Goal: Ask a question

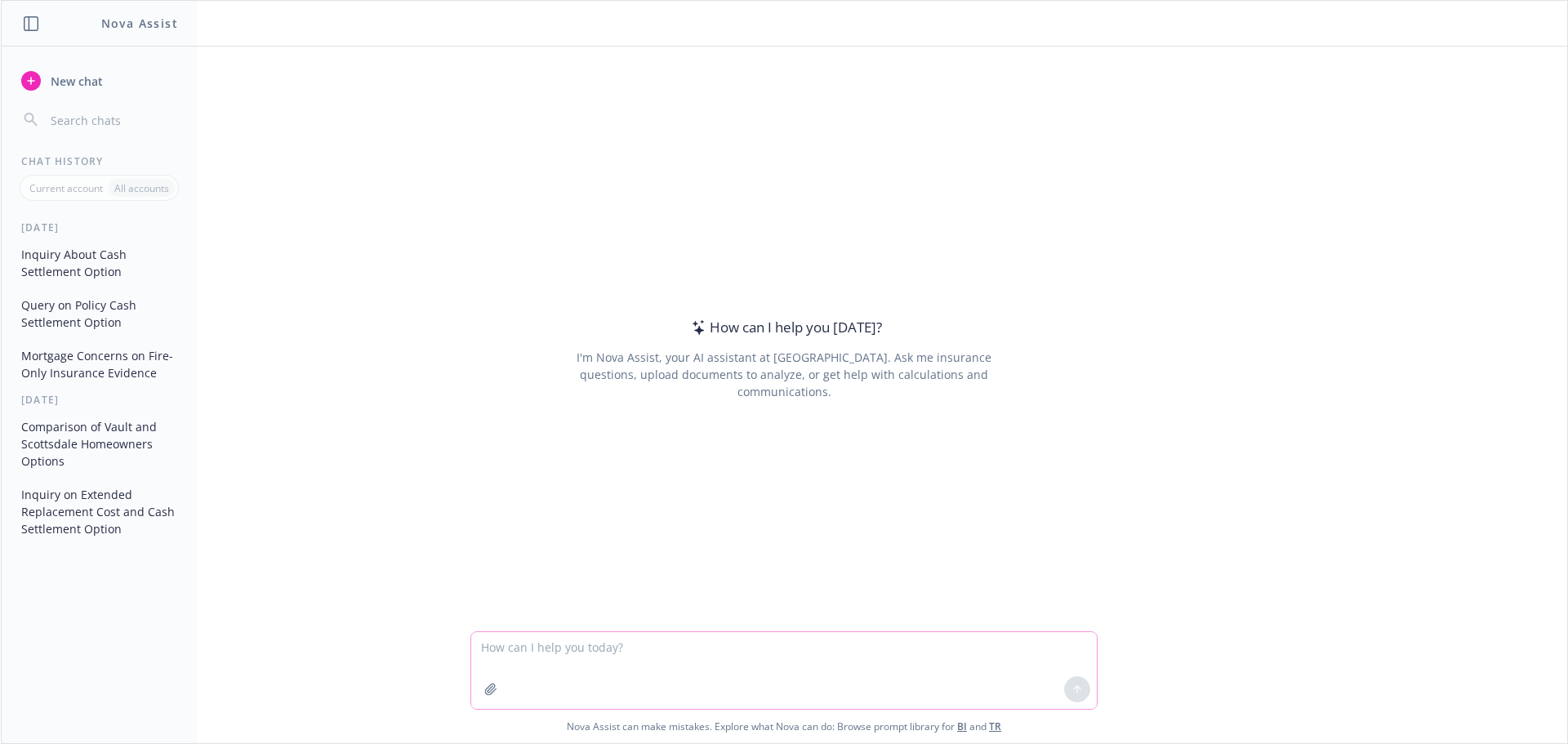
click at [484, 694] on icon "button" at bounding box center [490, 689] width 13 height 13
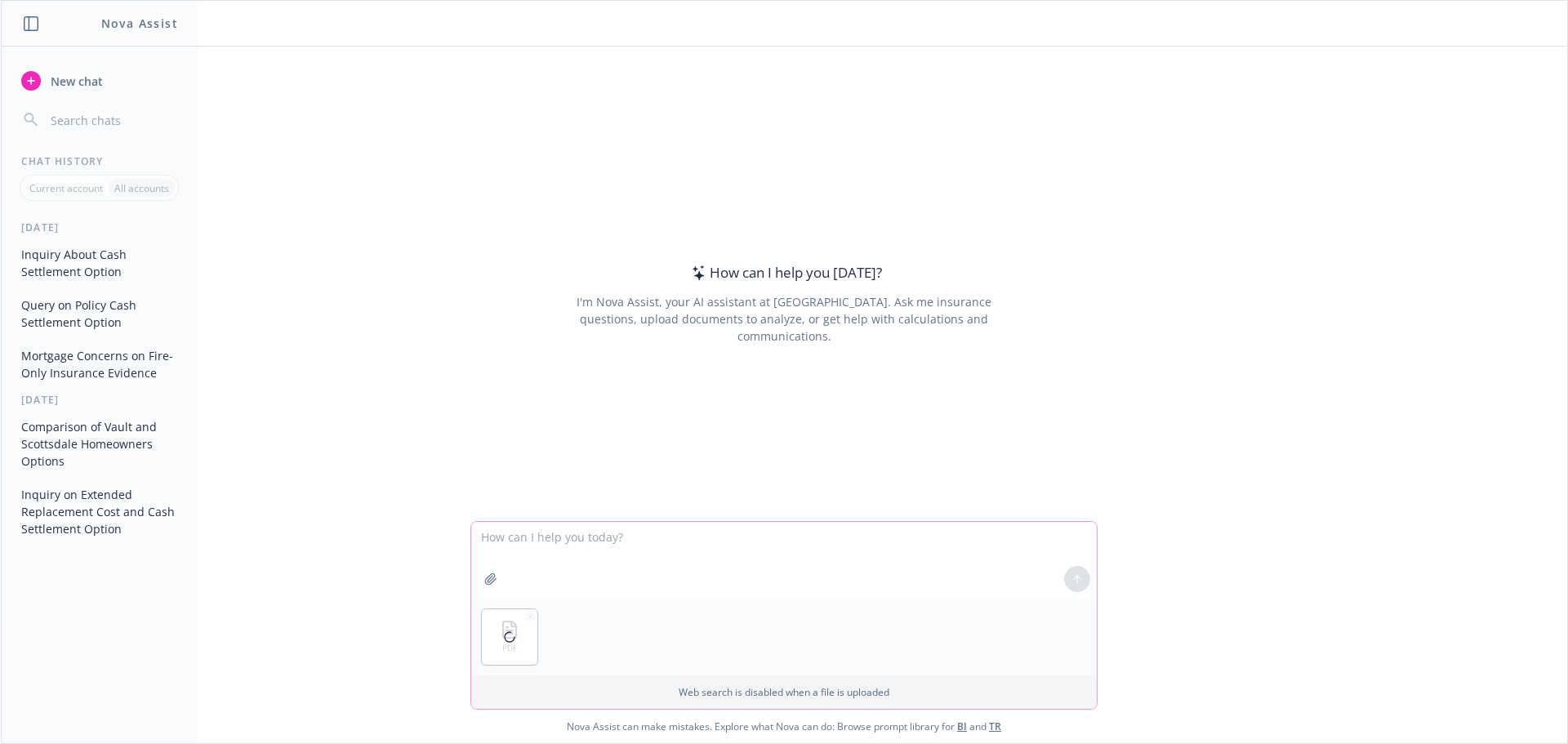
click at [533, 555] on textarea at bounding box center [783, 560] width 625 height 77
type textarea "is there a deductible for this policy? is there an EQ deductible?"
